Goal: Task Accomplishment & Management: Use online tool/utility

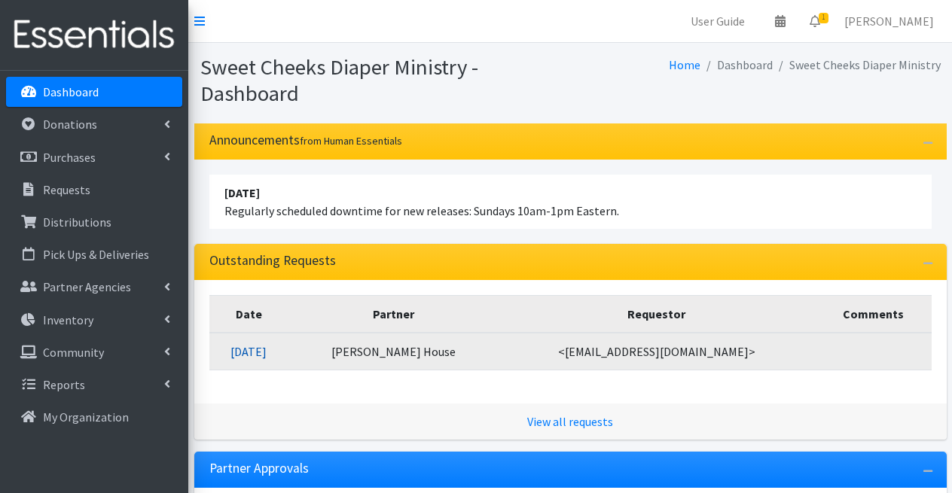
click at [267, 355] on link "09/04/2025" at bounding box center [248, 351] width 36 height 15
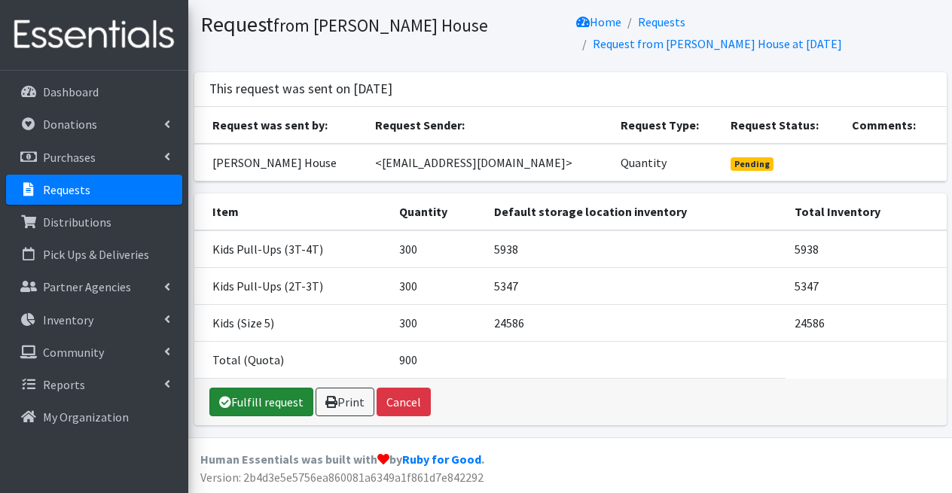
scroll to position [42, 0]
click at [264, 402] on link "Fulfill request" at bounding box center [261, 403] width 104 height 29
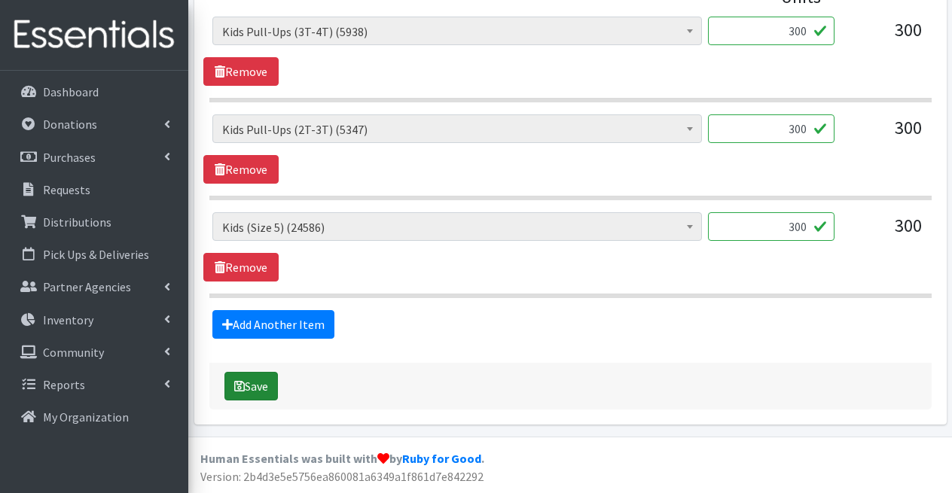
scroll to position [738, 0]
click at [264, 389] on button "Save" at bounding box center [250, 387] width 53 height 29
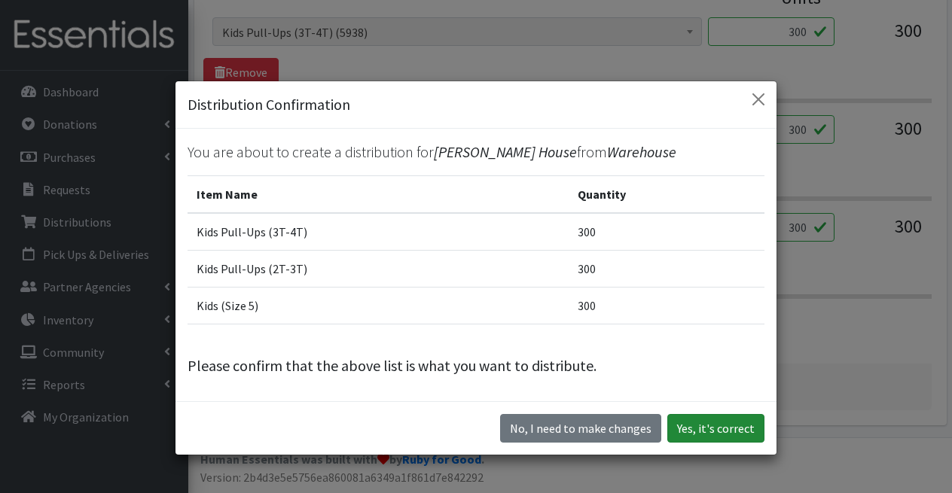
click at [710, 431] on button "Yes, it's correct" at bounding box center [715, 428] width 97 height 29
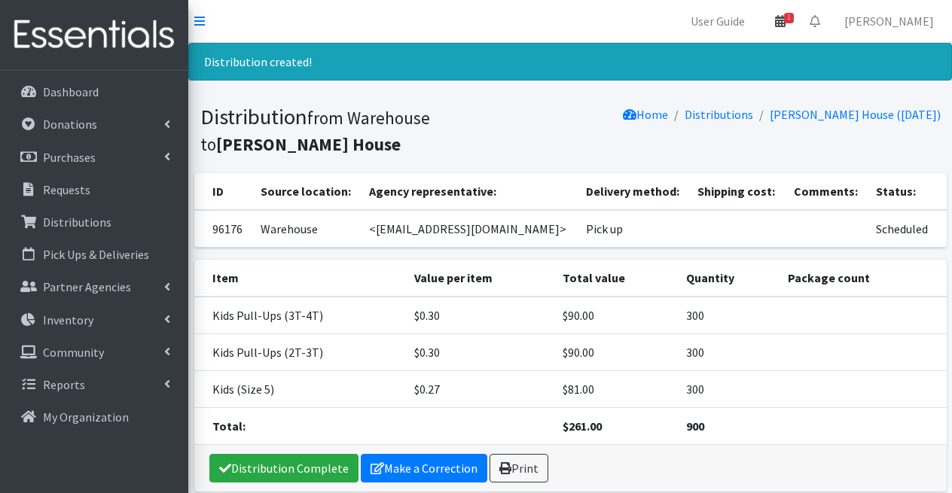
click at [786, 25] on icon at bounding box center [780, 21] width 11 height 12
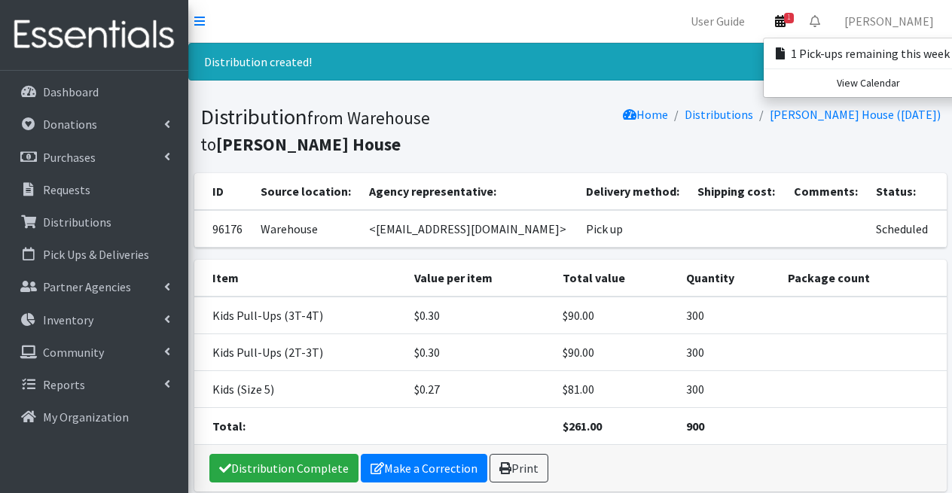
click at [725, 39] on nav "User Guide 1 1 Pick-ups remaining this week View Calendar 0 Requests 0 Partner …" at bounding box center [570, 21] width 764 height 43
